Goal: Task Accomplishment & Management: Use online tool/utility

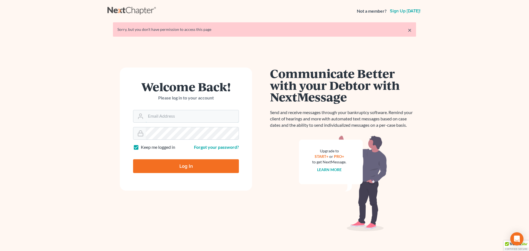
type input "[EMAIL_ADDRESS][DOMAIN_NAME]"
click at [173, 167] on input "Log In" at bounding box center [186, 166] width 106 height 14
type input "Thinking..."
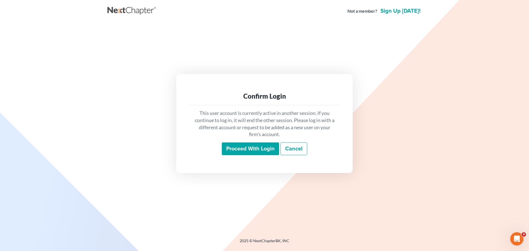
click at [227, 151] on input "Proceed with login" at bounding box center [250, 148] width 57 height 13
